Goal: Task Accomplishment & Management: Manage account settings

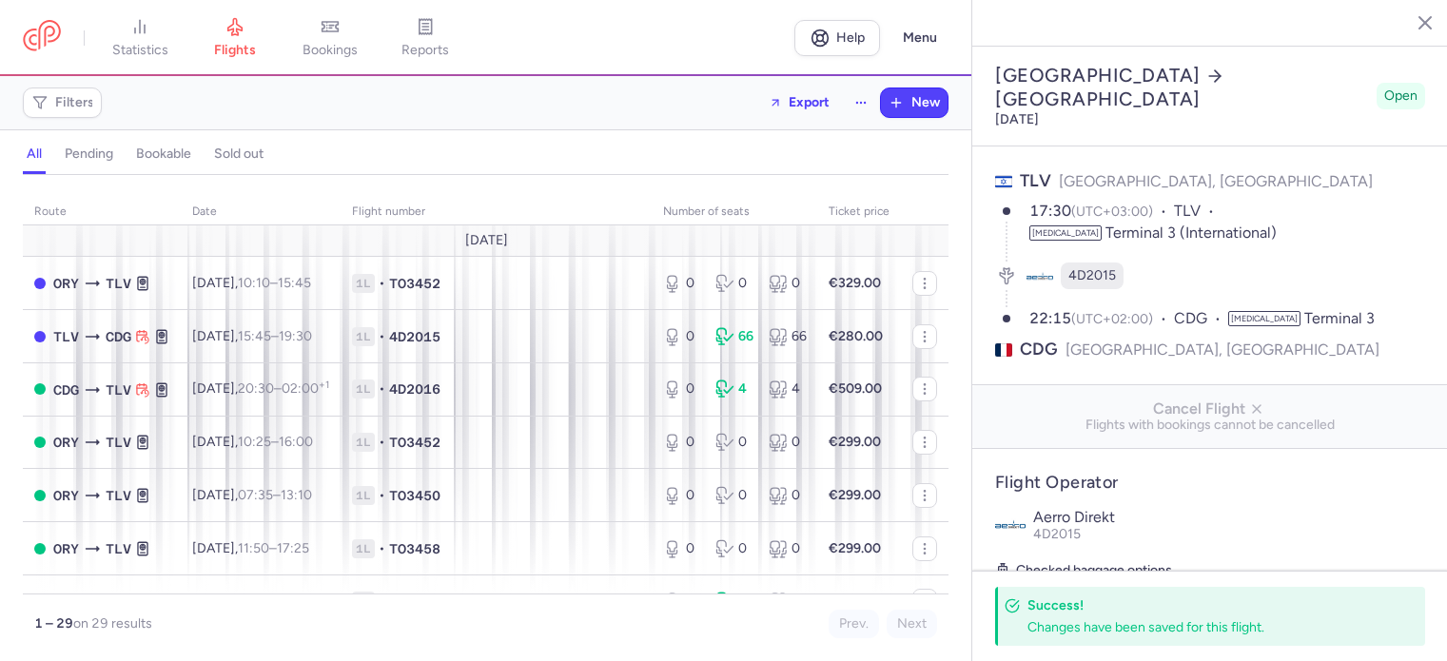
select select "hours"
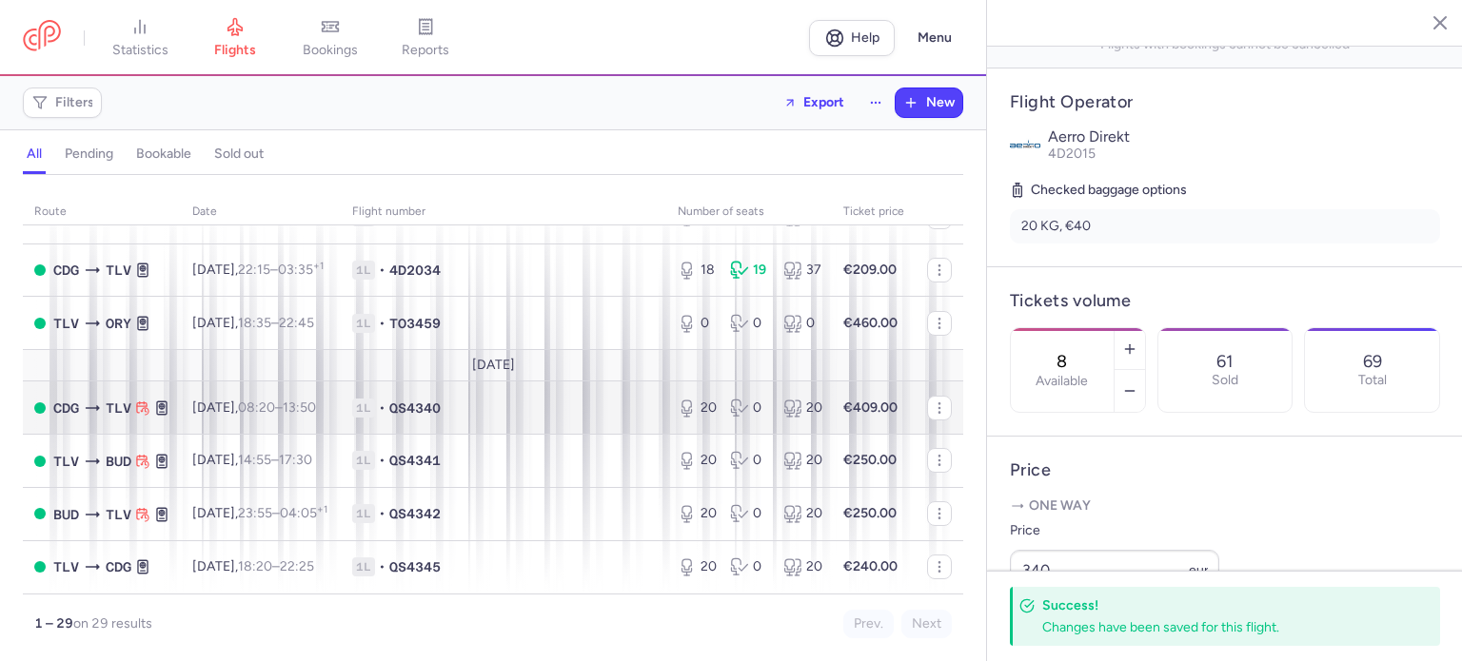
scroll to position [1172, 0]
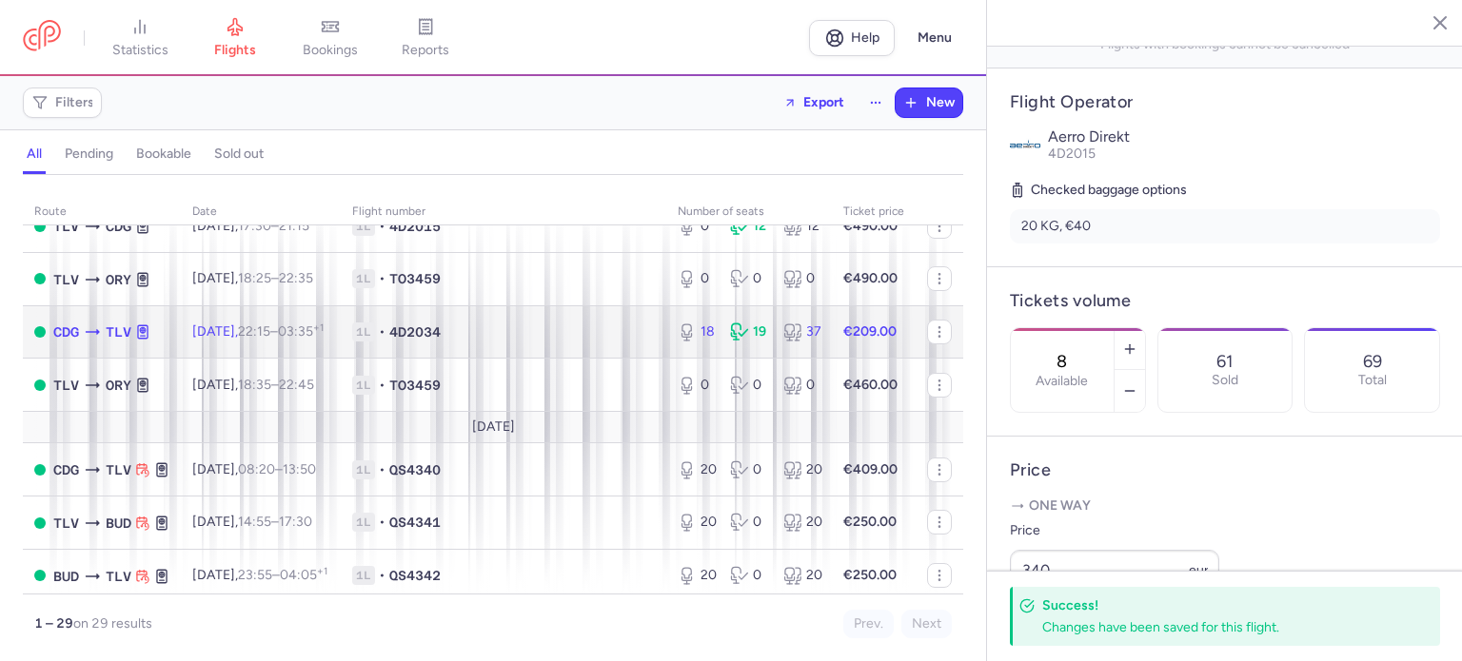
click at [617, 342] on span "1L • 4D2034" at bounding box center [503, 332] width 303 height 19
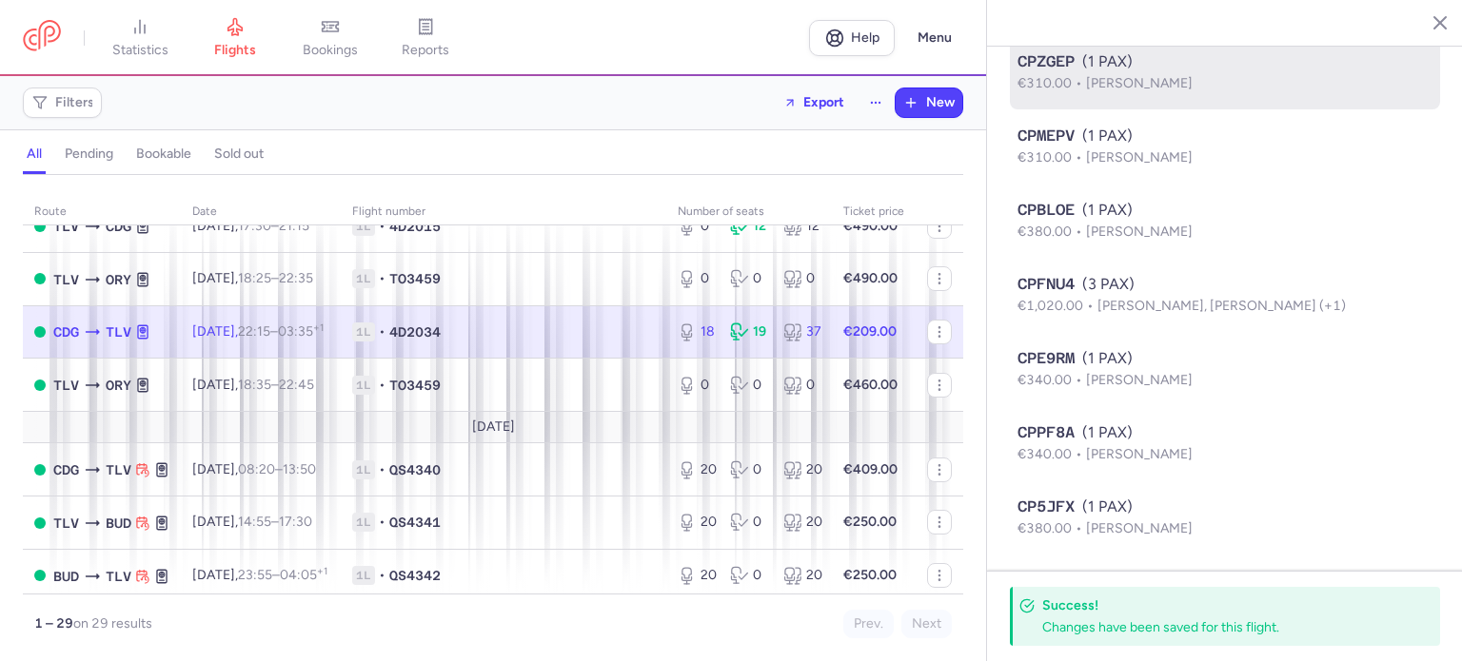
type input "18"
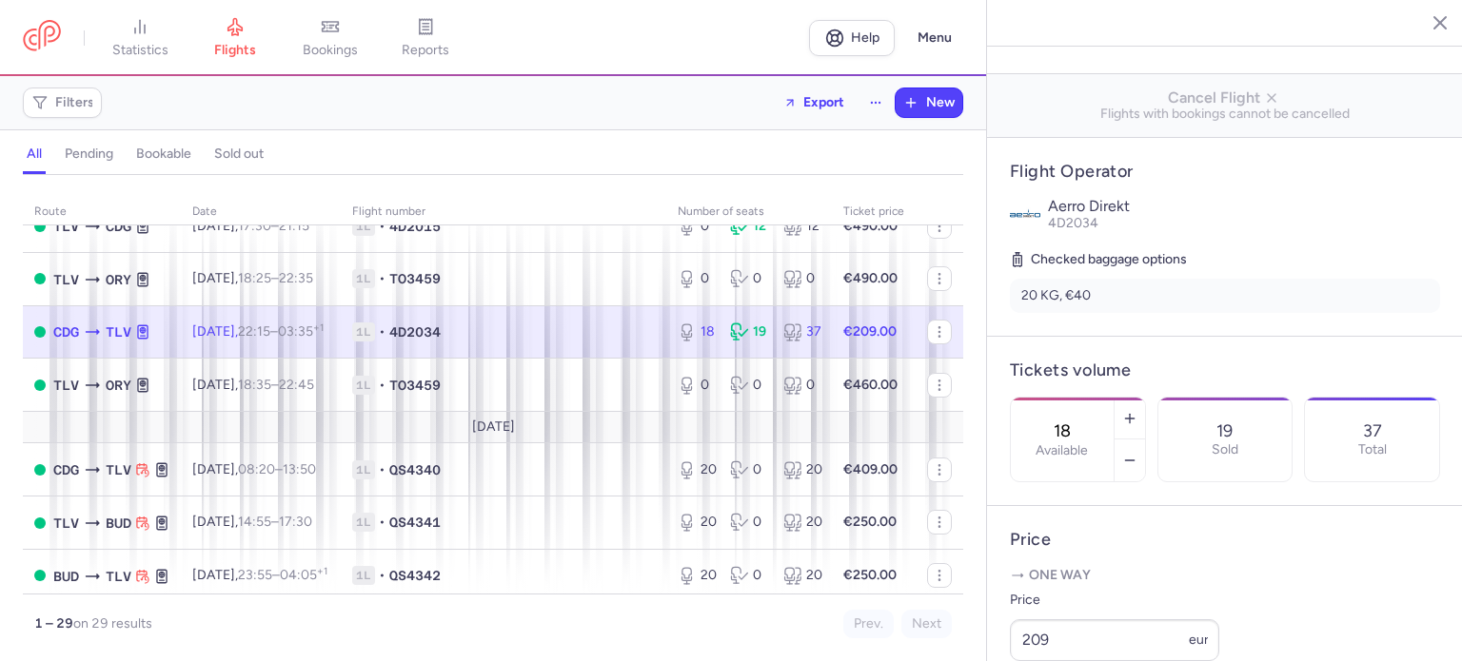
scroll to position [502, 0]
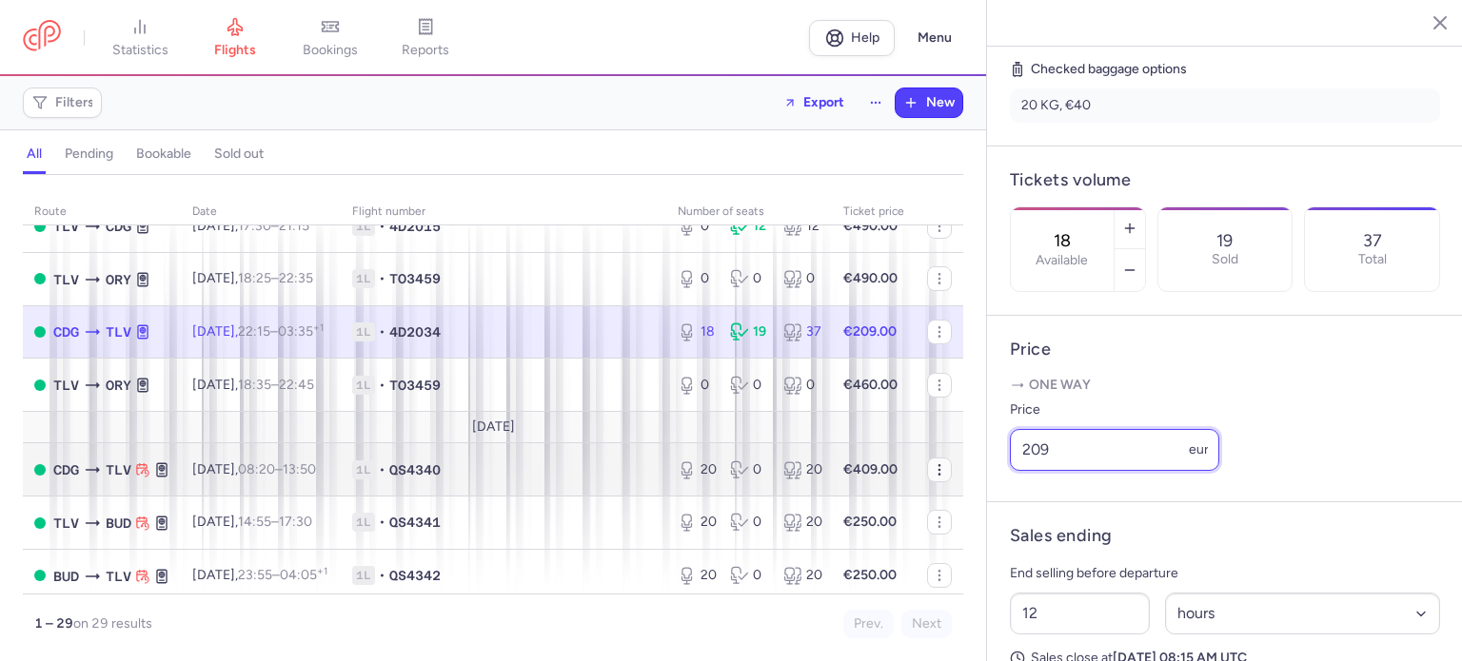
drag, startPoint x: 1075, startPoint y: 487, endPoint x: 918, endPoint y: 487, distance: 157.0
click at [918, 487] on div "statistics flights bookings reports Help Menu Filters Export New all pending bo…" at bounding box center [731, 330] width 1462 height 661
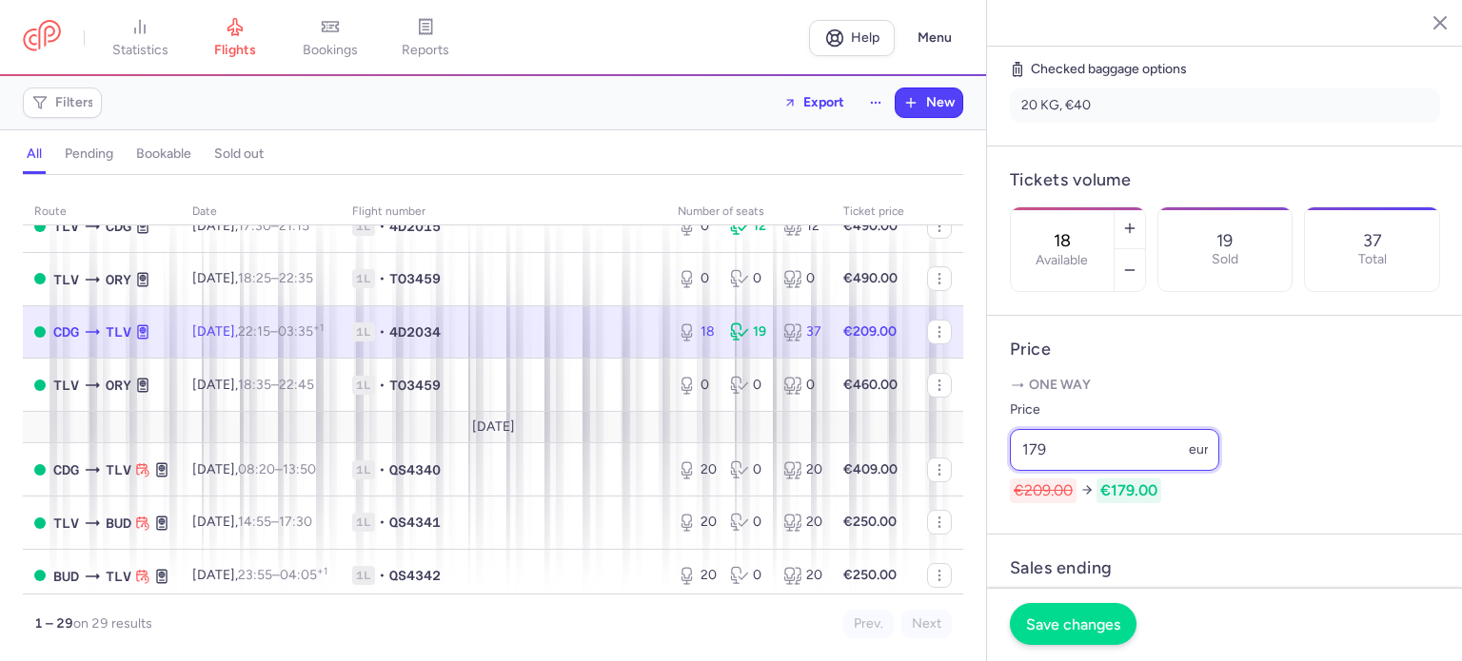
type input "179"
click at [1048, 619] on span "Save changes" at bounding box center [1073, 624] width 94 height 17
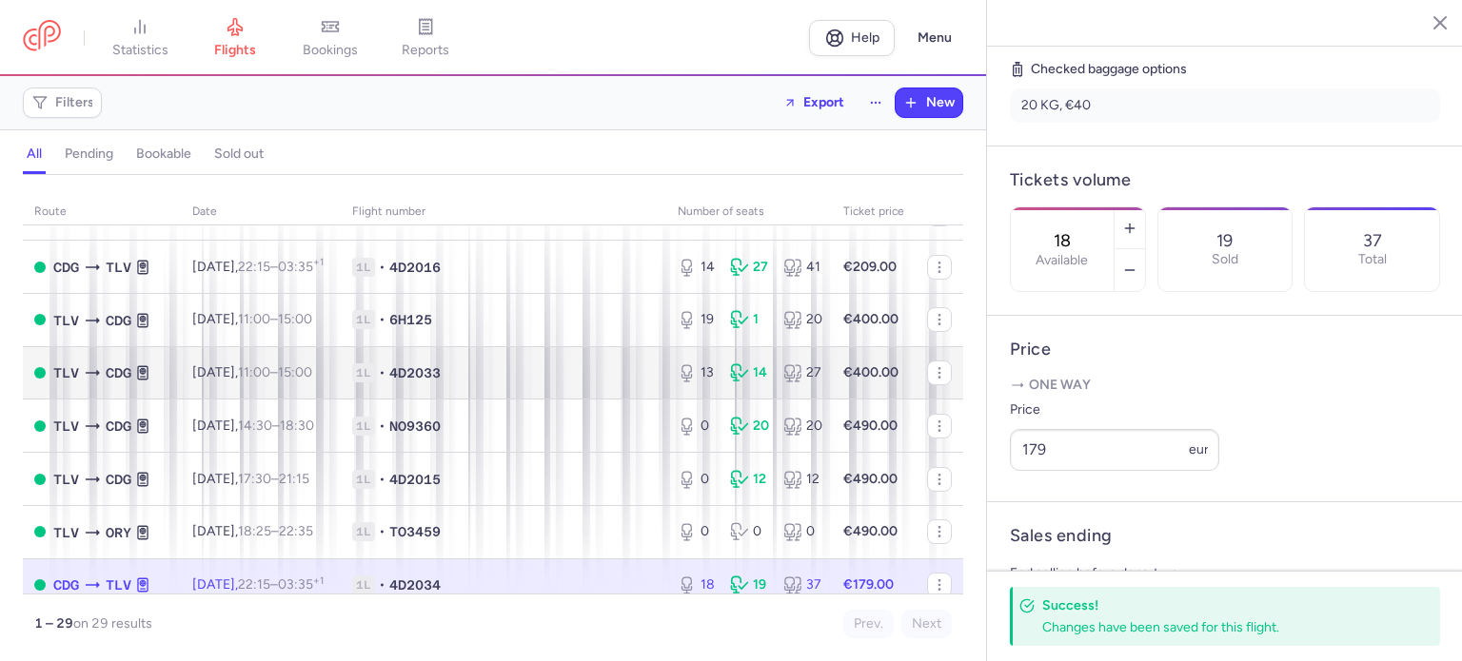
scroll to position [886, 0]
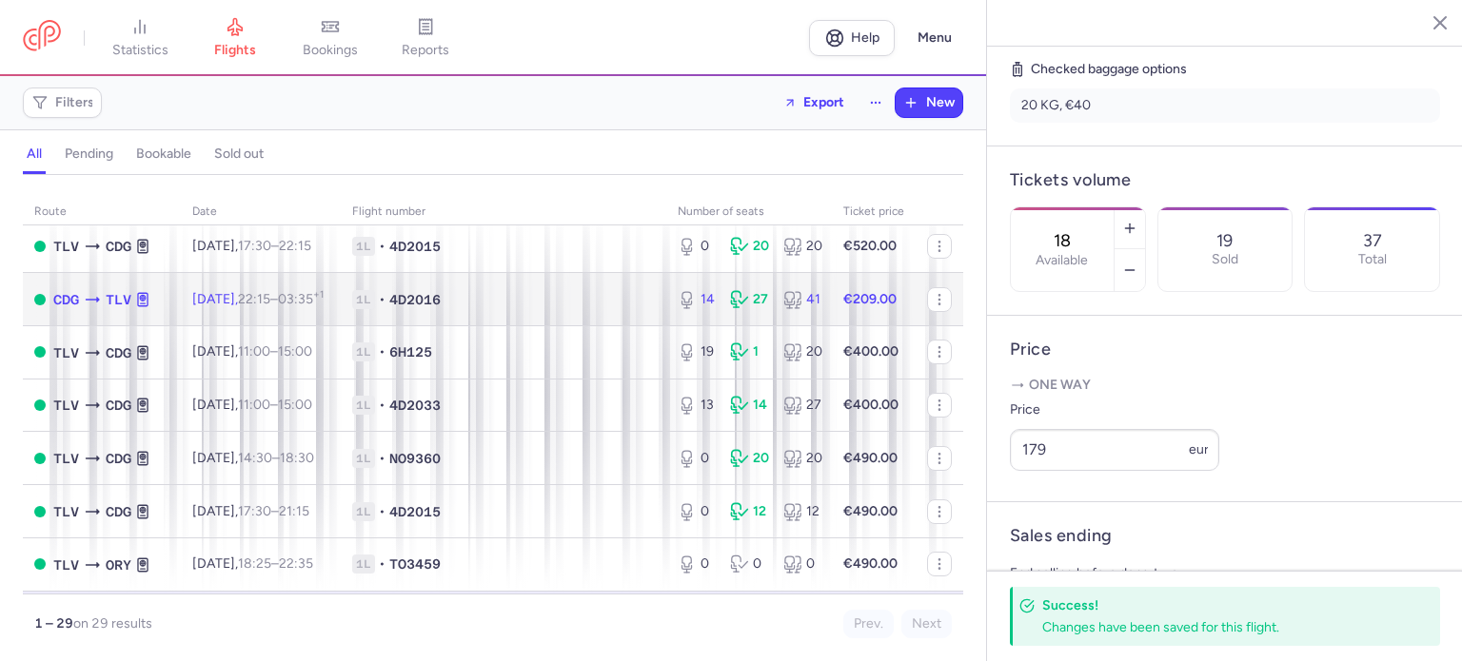
click at [550, 309] on span "1L • 4D2016" at bounding box center [503, 299] width 303 height 19
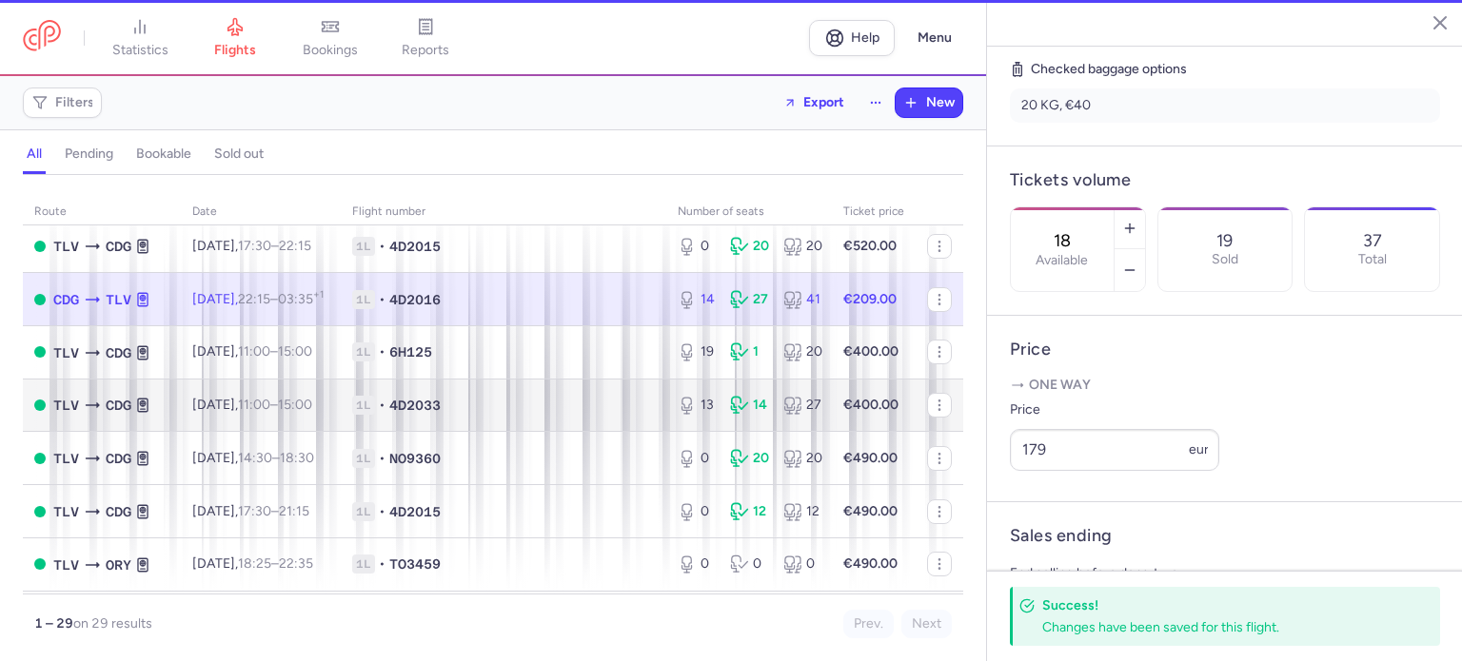
type input "14"
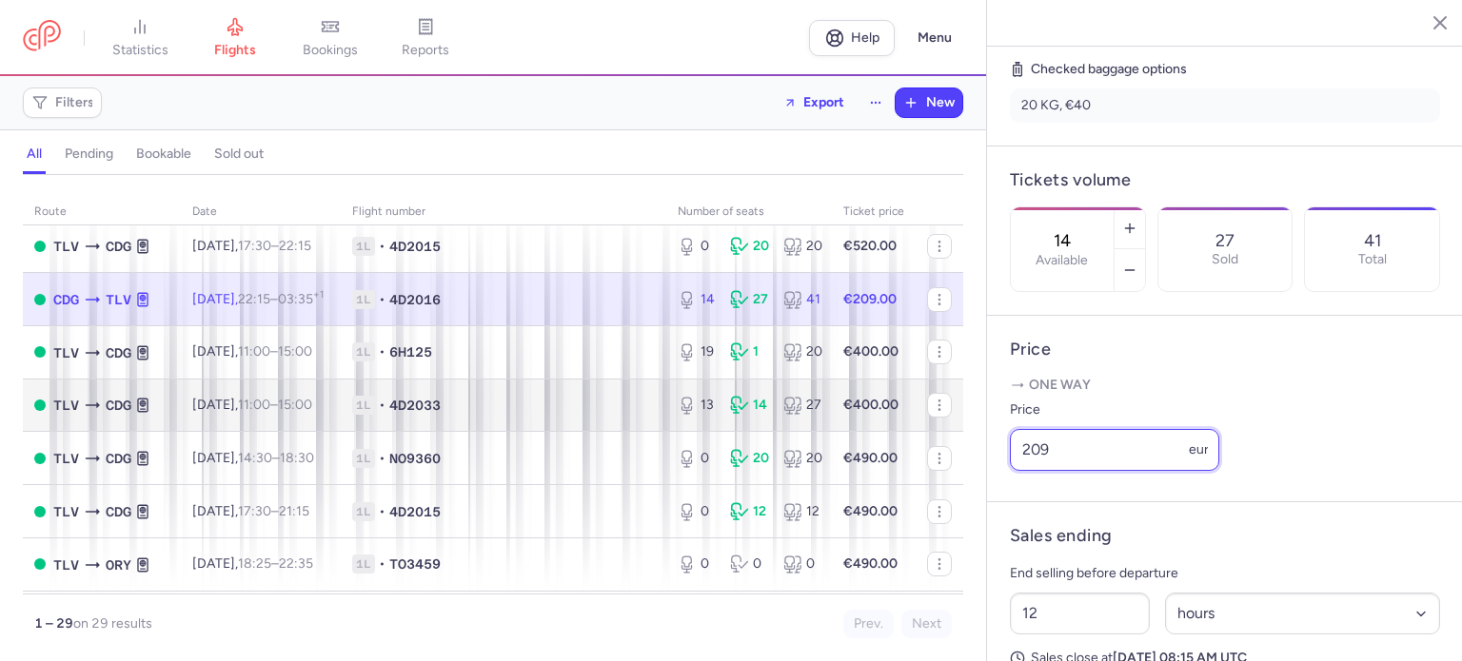
drag, startPoint x: 1065, startPoint y: 471, endPoint x: 862, endPoint y: 441, distance: 205.0
click at [893, 466] on div "statistics flights bookings reports Help Menu Filters Export New all pending bo…" at bounding box center [731, 330] width 1462 height 661
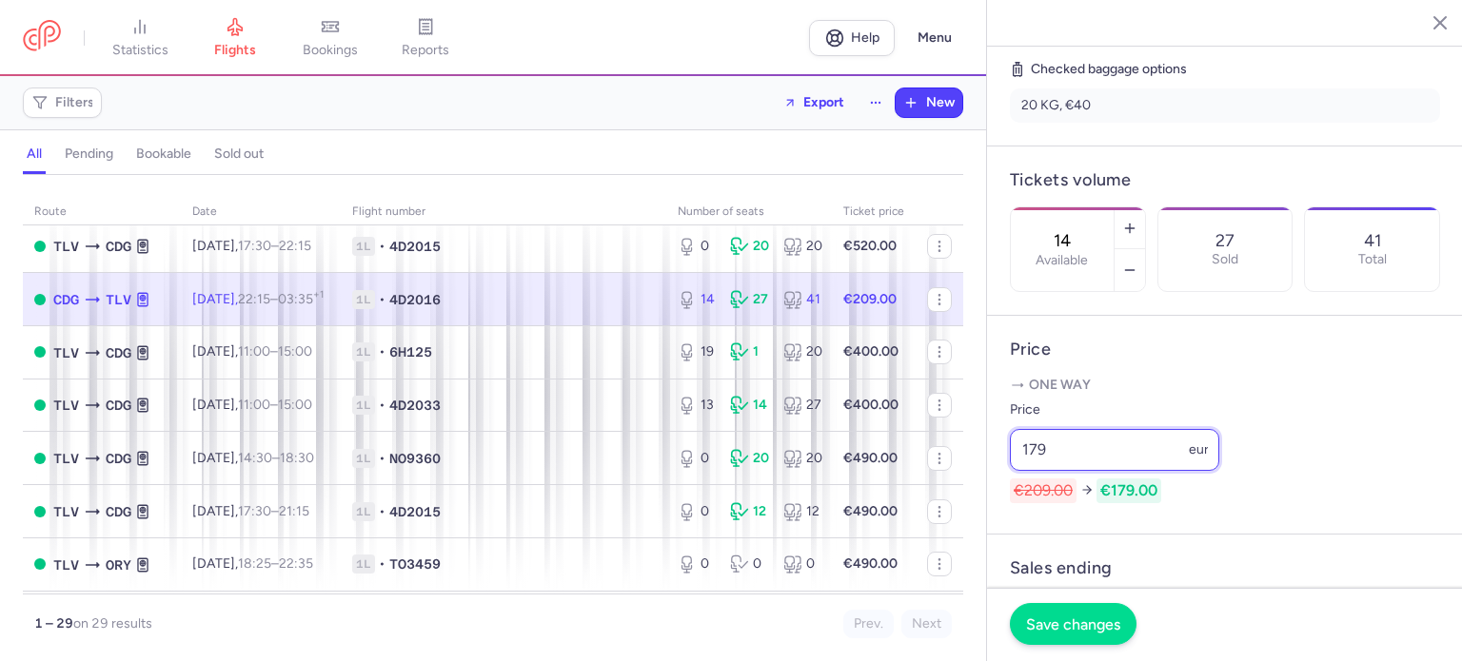
type input "179"
click at [1047, 631] on span "Save changes" at bounding box center [1073, 624] width 94 height 17
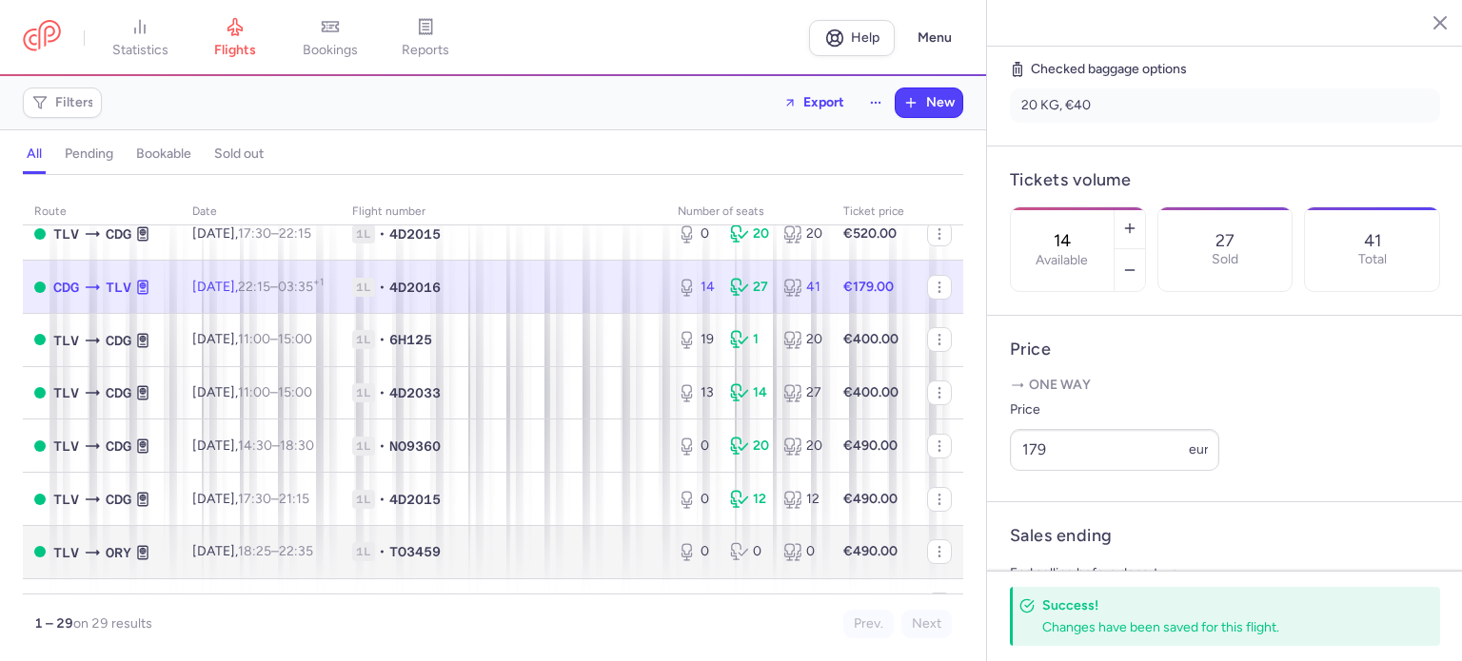
scroll to position [886, 0]
